Goal: Task Accomplishment & Management: Manage account settings

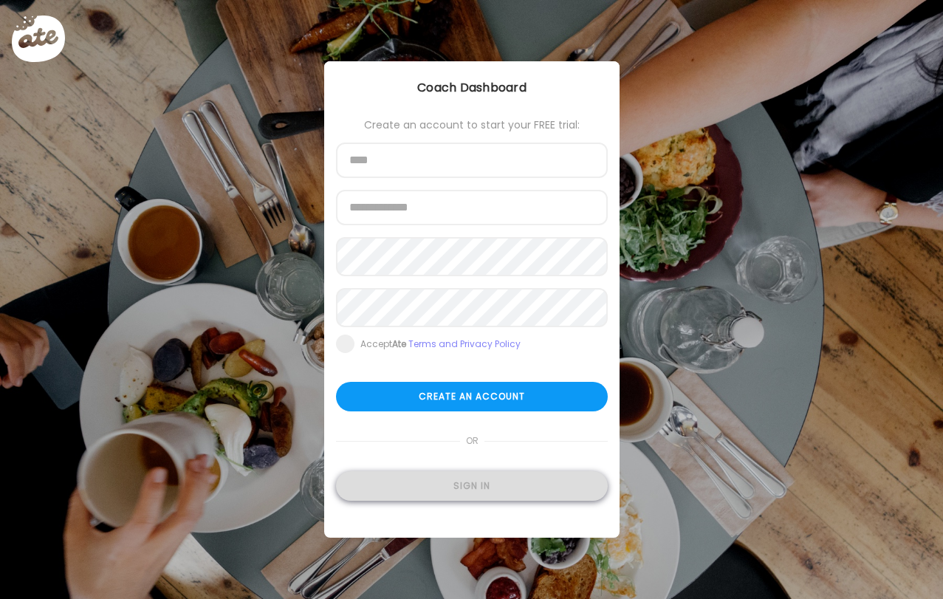
click at [406, 494] on div "Sign in" at bounding box center [472, 486] width 272 height 30
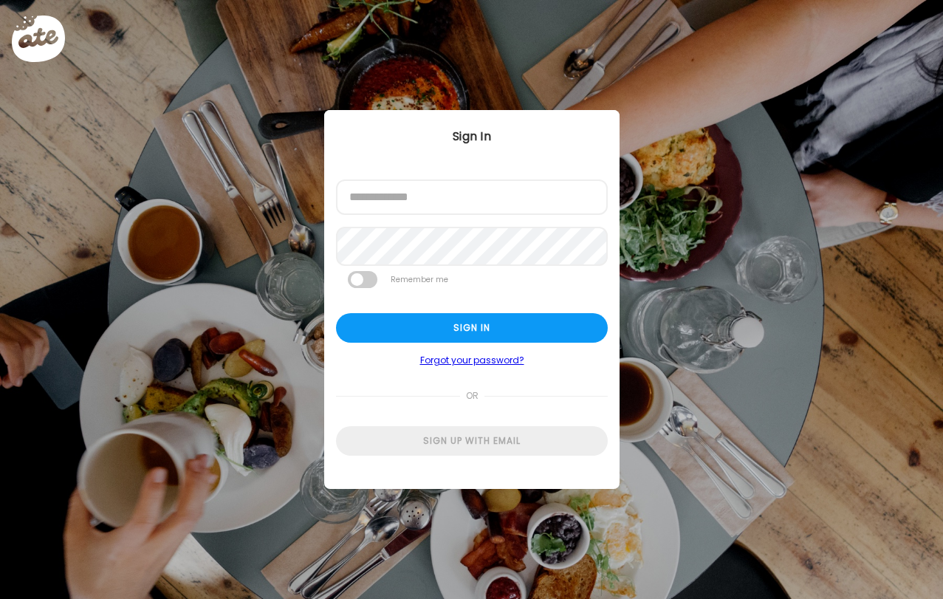
click at [384, 186] on label "Email address" at bounding box center [377, 185] width 58 height 12
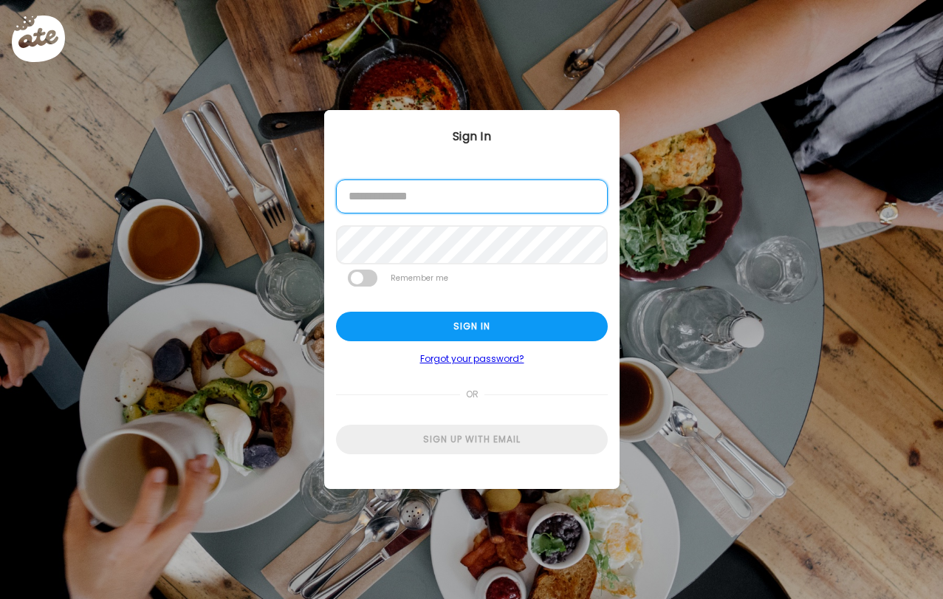
type input "**********"
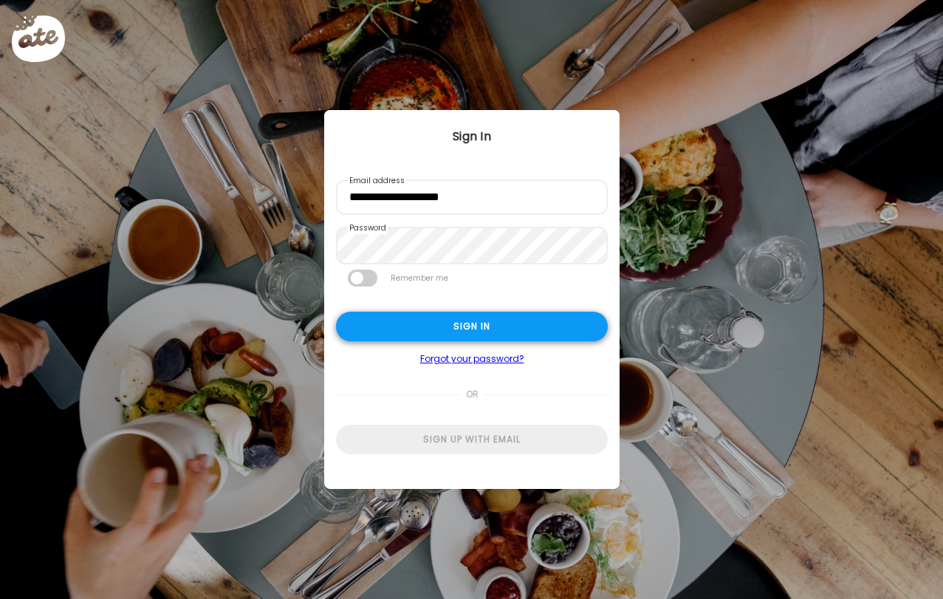
click at [420, 331] on div "Sign in" at bounding box center [472, 327] width 272 height 30
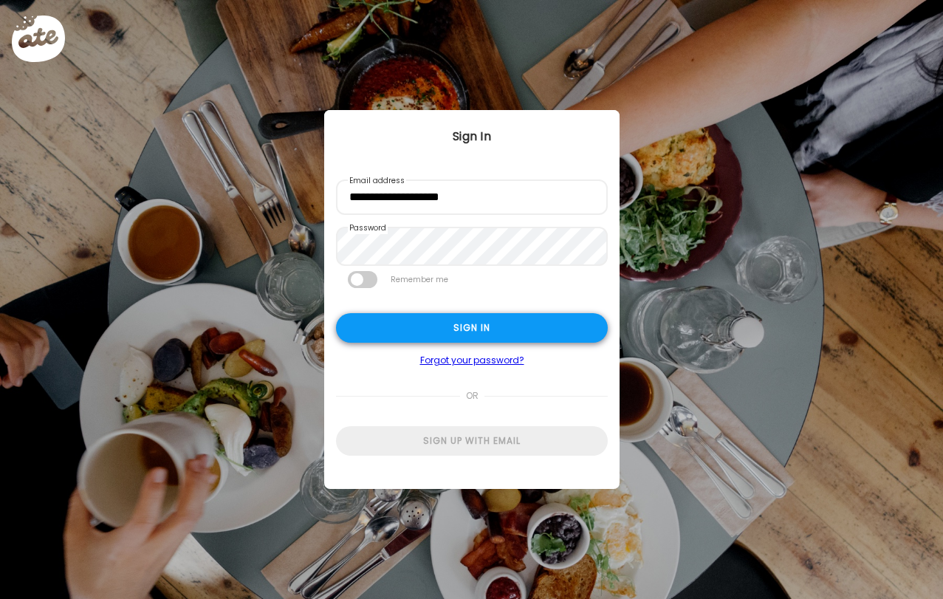
type input "***"
type input "**********"
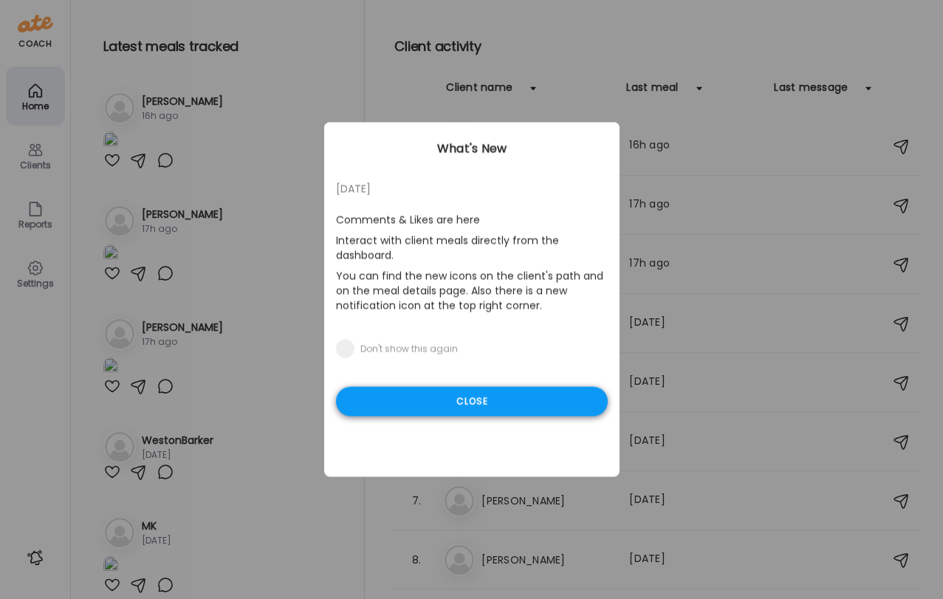
click at [492, 395] on div "Close" at bounding box center [472, 402] width 272 height 30
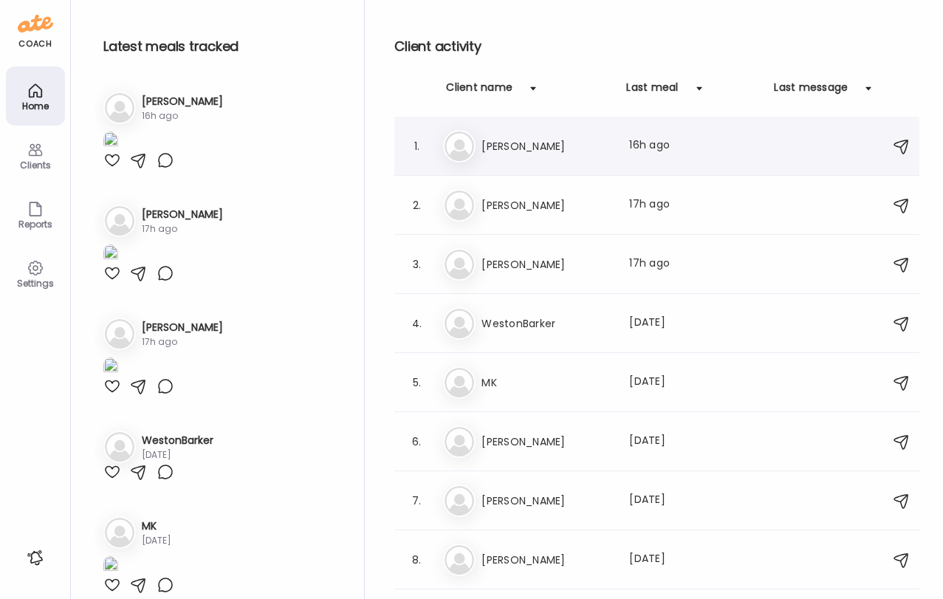
click at [545, 165] on div "1. [PERSON_NAME] Last meal: 16h ago" at bounding box center [656, 146] width 525 height 59
click at [553, 134] on div "[PERSON_NAME] Last meal: 16h ago" at bounding box center [659, 146] width 432 height 32
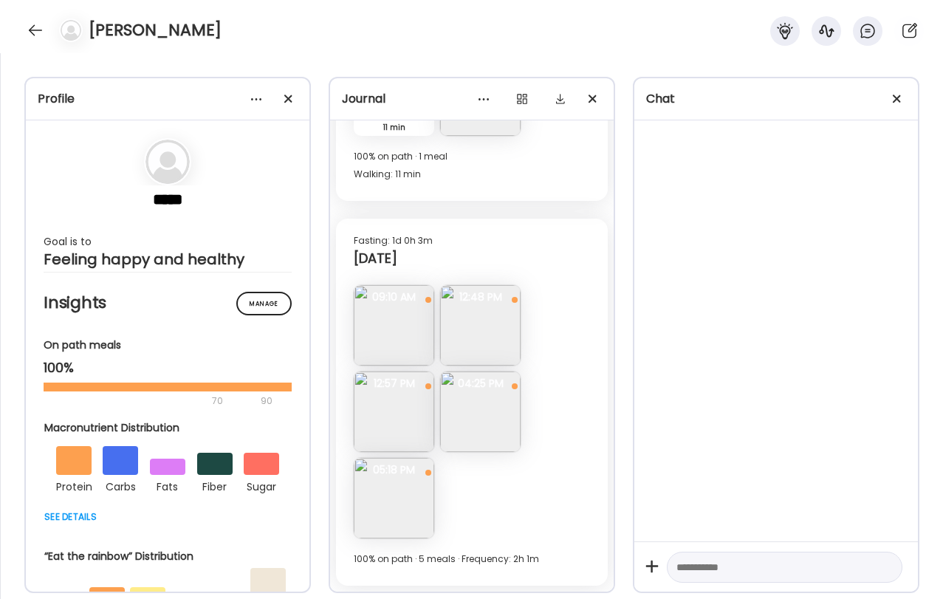
scroll to position [10180, 0]
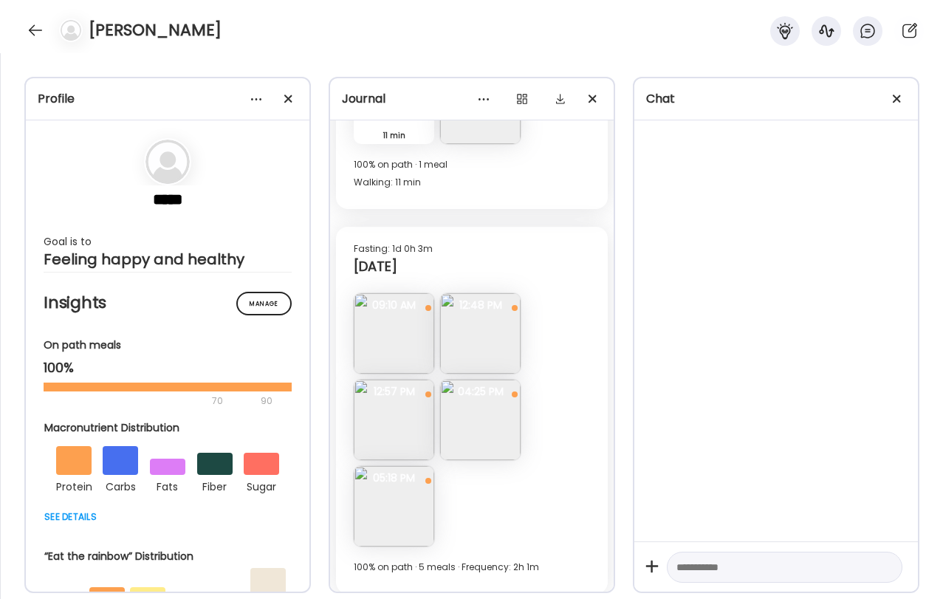
click at [495, 339] on img at bounding box center [480, 333] width 80 height 80
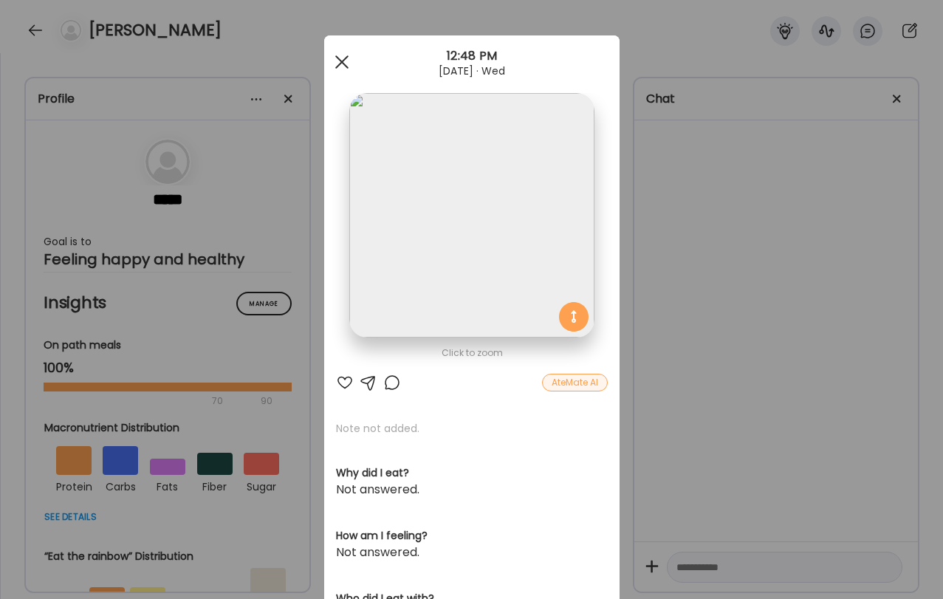
click at [337, 63] on div at bounding box center [342, 62] width 30 height 30
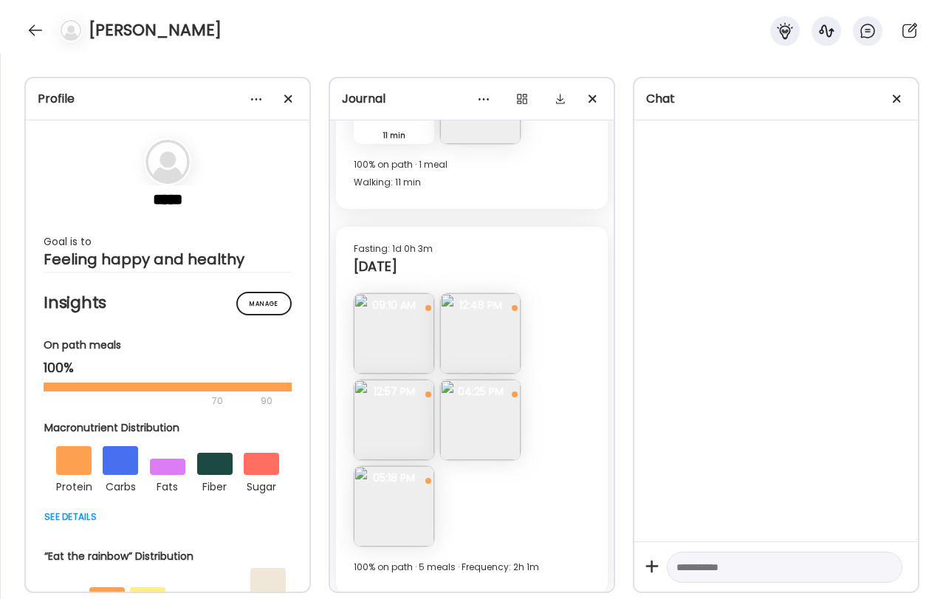
click at [388, 419] on img at bounding box center [394, 419] width 80 height 80
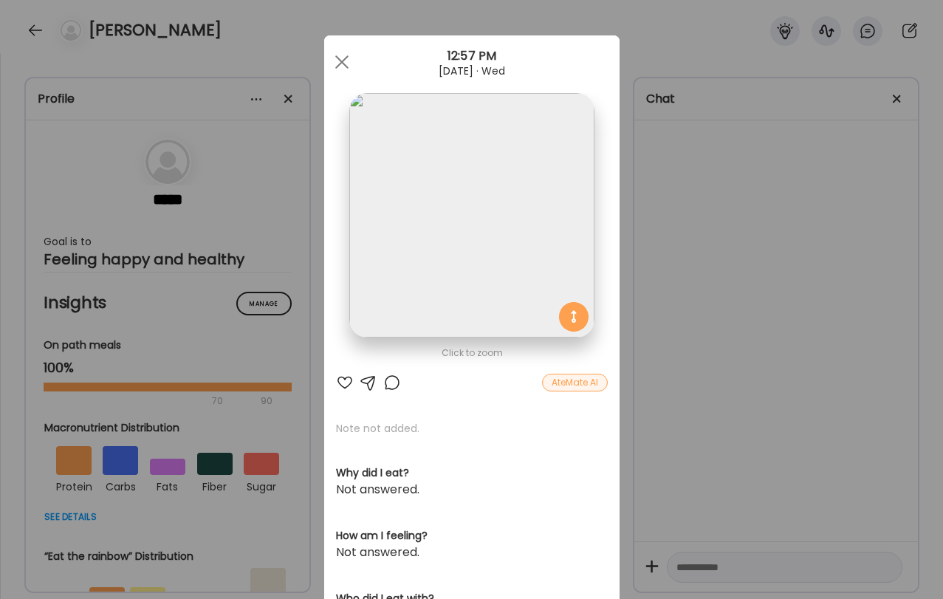
click at [350, 75] on div "[DATE] · Wed" at bounding box center [471, 71] width 295 height 12
click at [344, 58] on div at bounding box center [342, 62] width 30 height 30
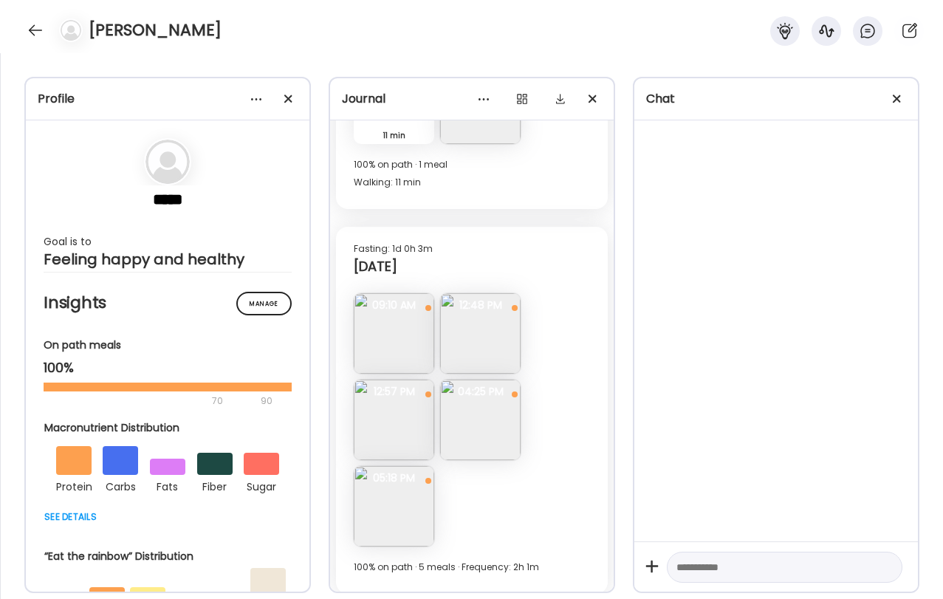
click at [396, 503] on img at bounding box center [394, 506] width 80 height 80
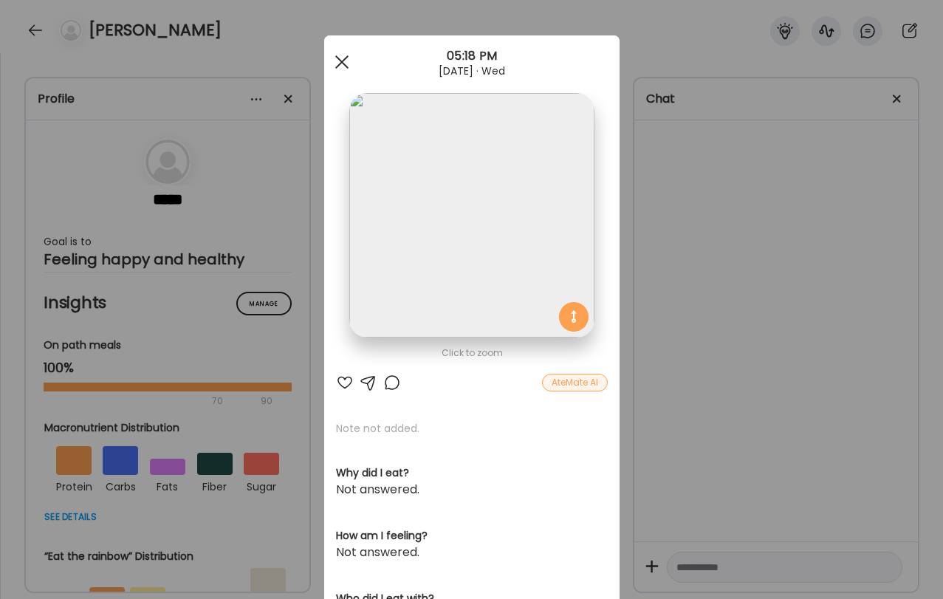
click at [344, 58] on div at bounding box center [342, 62] width 30 height 30
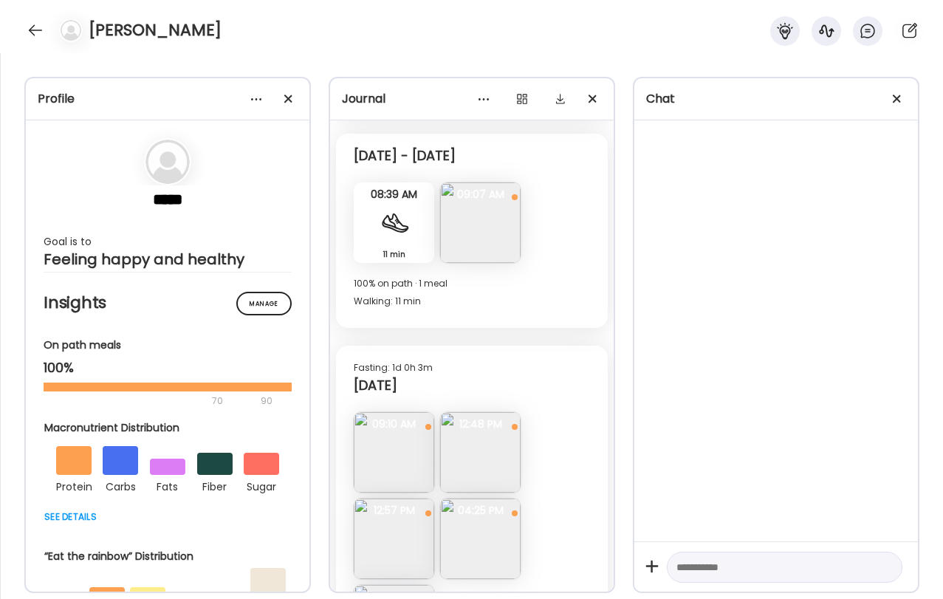
scroll to position [10115, 0]
